Goal: Task Accomplishment & Management: Complete application form

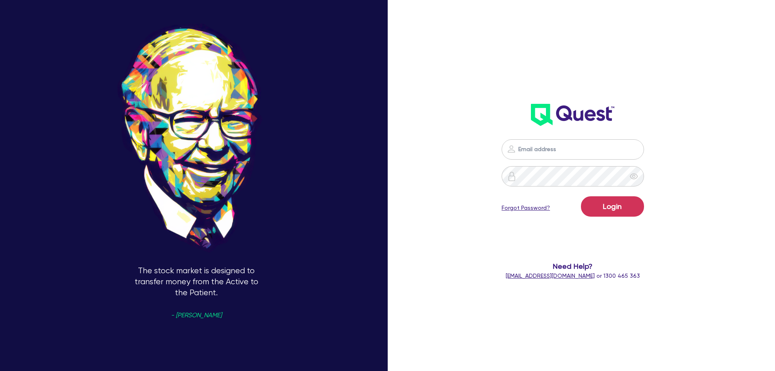
click at [565, 156] on input "email" at bounding box center [573, 149] width 142 height 20
drag, startPoint x: 0, startPoint y: 0, endPoint x: 565, endPoint y: 156, distance: 586.4
click at [565, 156] on input "ben@" at bounding box center [573, 149] width 142 height 20
type input "[EMAIL_ADDRESS][DOMAIN_NAME]"
click at [581, 196] on button "Login" at bounding box center [612, 206] width 63 height 20
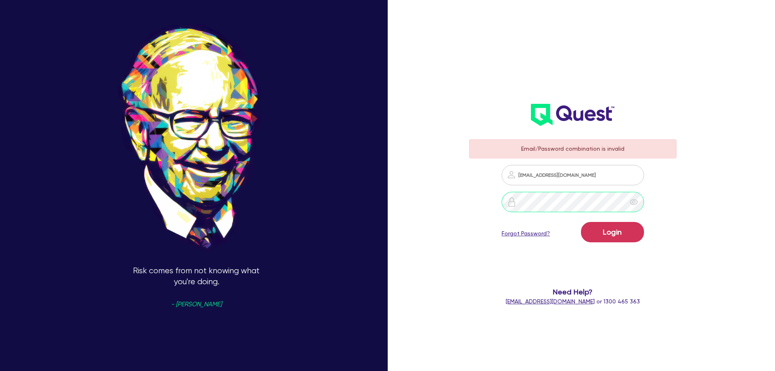
click at [495, 201] on div at bounding box center [573, 202] width 208 height 20
click at [581, 222] on button "Login" at bounding box center [612, 232] width 63 height 20
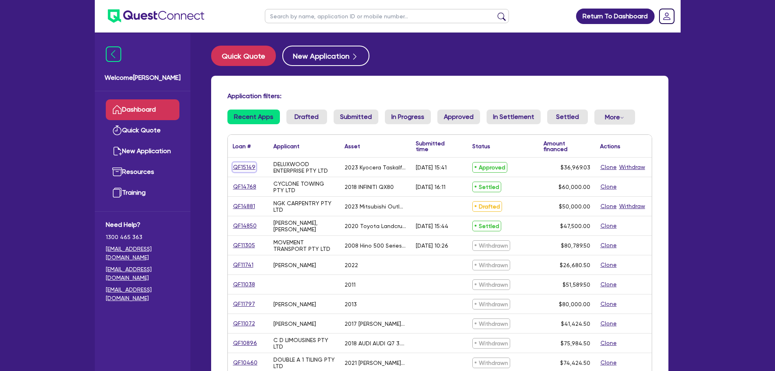
click at [248, 166] on link "QF15149" at bounding box center [244, 166] width 23 height 9
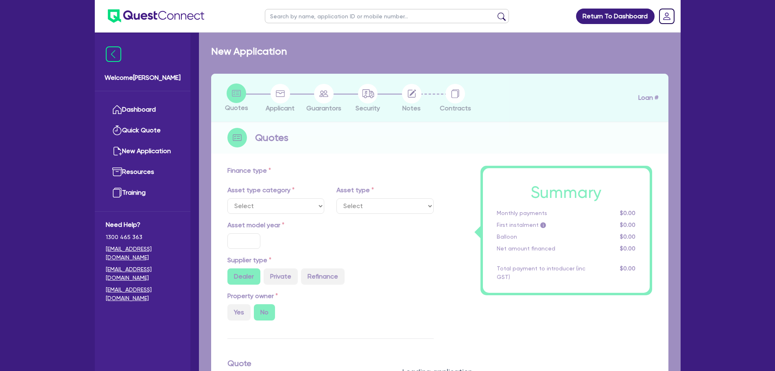
select select "TERTIARY_ASSETS"
type input "2023"
radio input "false"
radio input "true"
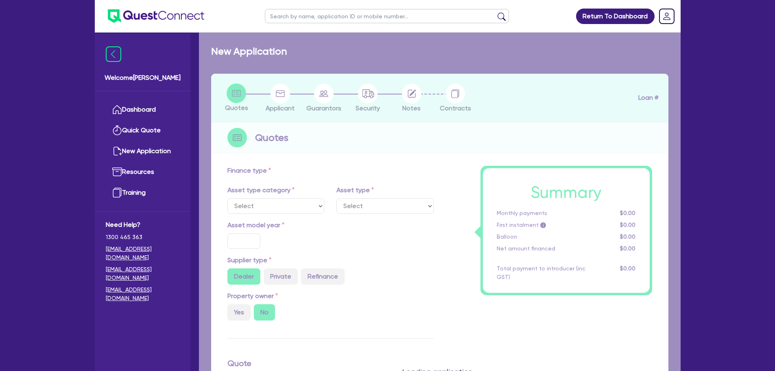
type input "36,969.03"
type input "20.28"
type input "7,500"
type input "19.99"
type input "900"
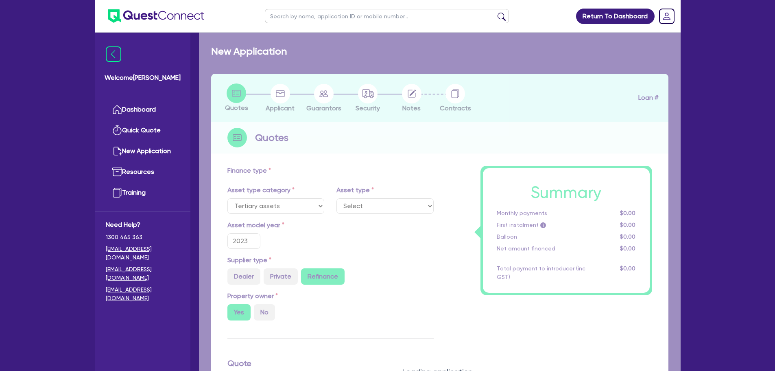
select select "IT_EQUIPMENT"
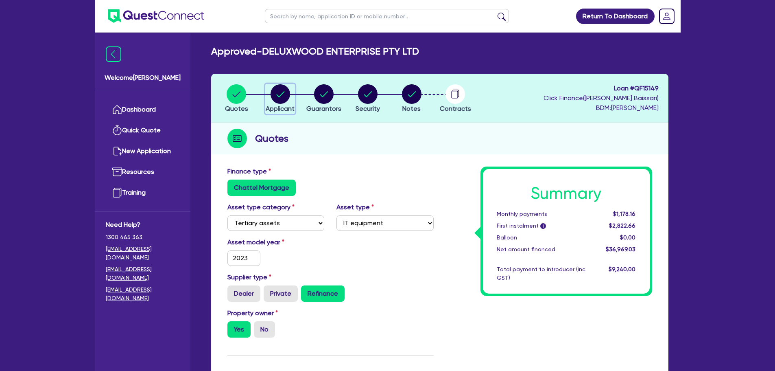
click at [289, 105] on span "Applicant" at bounding box center [280, 109] width 29 height 8
select select "COMPANY"
select select "MANUFACTURING"
select select "WOOD_PRODUCTS"
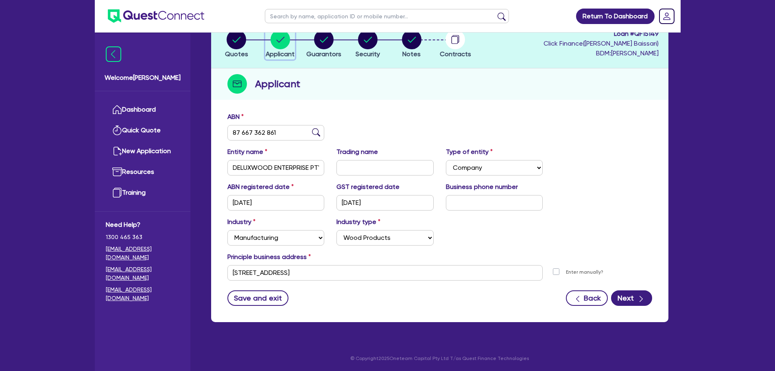
scroll to position [55, 0]
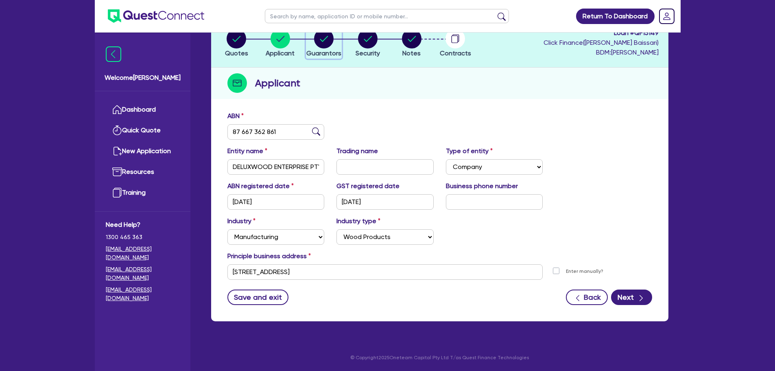
click at [330, 56] on span "Guarantors" at bounding box center [323, 53] width 35 height 8
select select "MR"
select select "[GEOGRAPHIC_DATA]"
select select "MARRIED"
select select "PROPERTY"
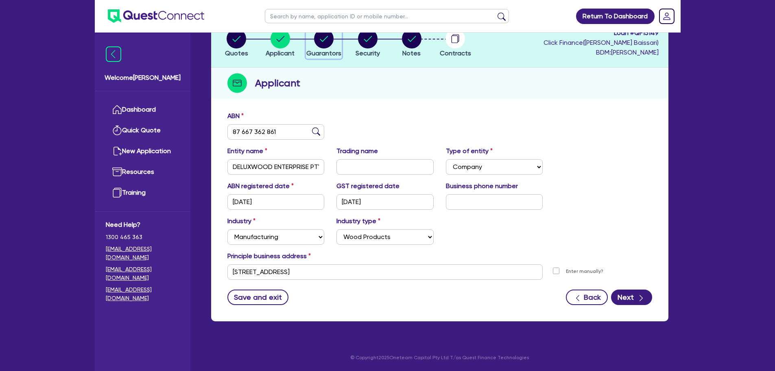
select select "MORTGAGE"
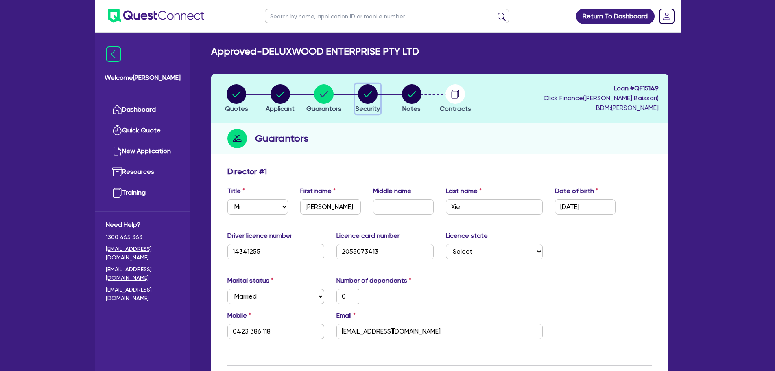
click at [376, 107] on span "Security" at bounding box center [368, 109] width 24 height 8
select select "TERTIARY_ASSETS"
select select "IT_EQUIPMENT"
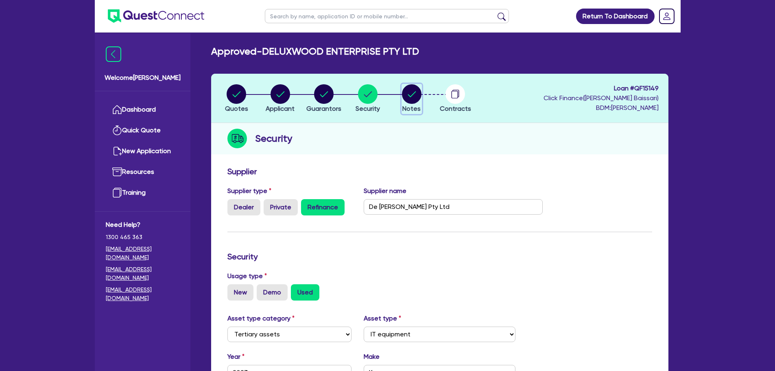
click at [403, 110] on span "Notes" at bounding box center [411, 109] width 18 height 8
select select "Quest Finance - Platform Funding"
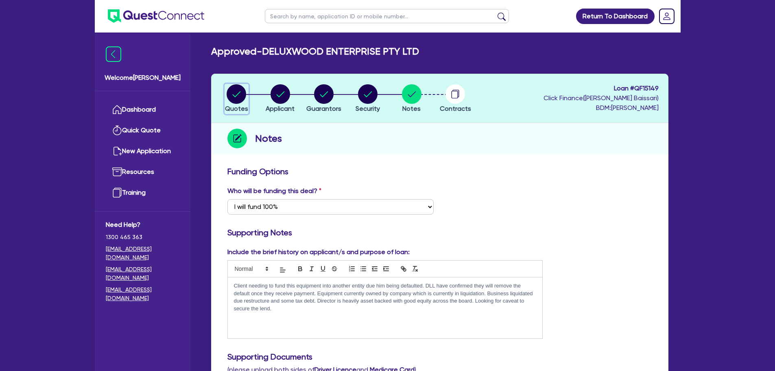
click at [237, 100] on circle "button" at bounding box center [237, 94] width 20 height 20
select select "TERTIARY_ASSETS"
select select "IT_EQUIPMENT"
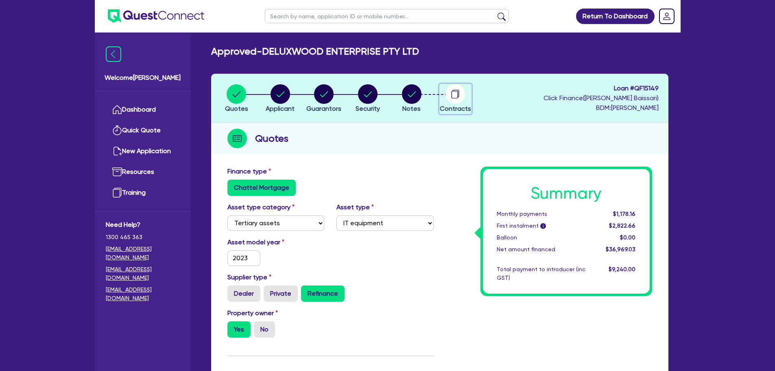
click at [459, 97] on circle "button" at bounding box center [456, 94] width 20 height 20
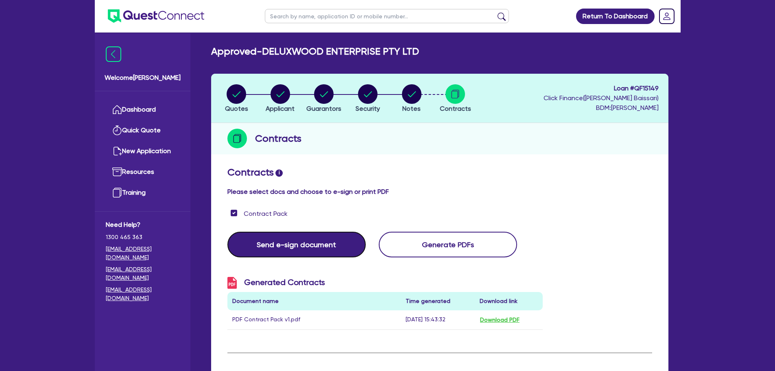
click at [313, 239] on button "Send e-sign document" at bounding box center [296, 245] width 138 height 26
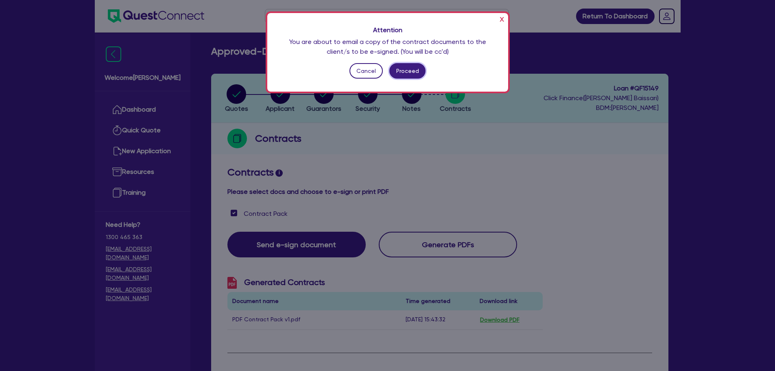
click at [411, 72] on button "Proceed" at bounding box center [407, 70] width 36 height 15
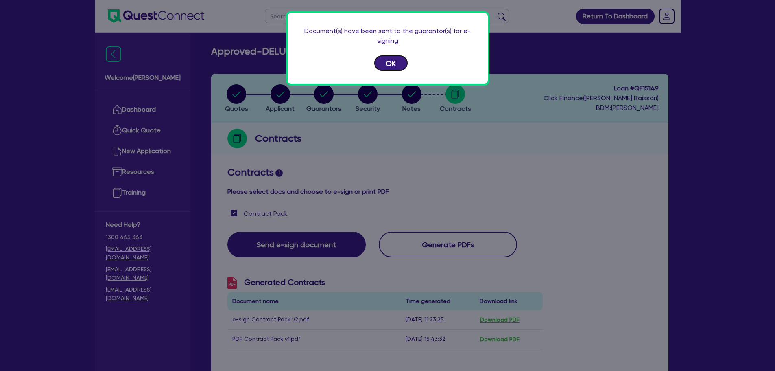
click at [379, 63] on button "OK" at bounding box center [390, 62] width 33 height 15
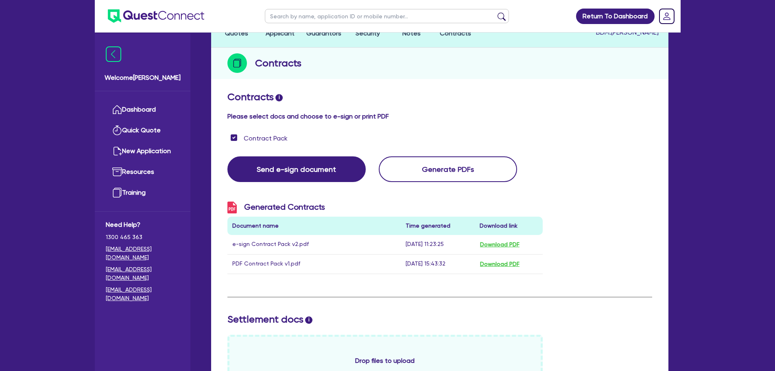
scroll to position [81, 0]
